Goal: Download file/media

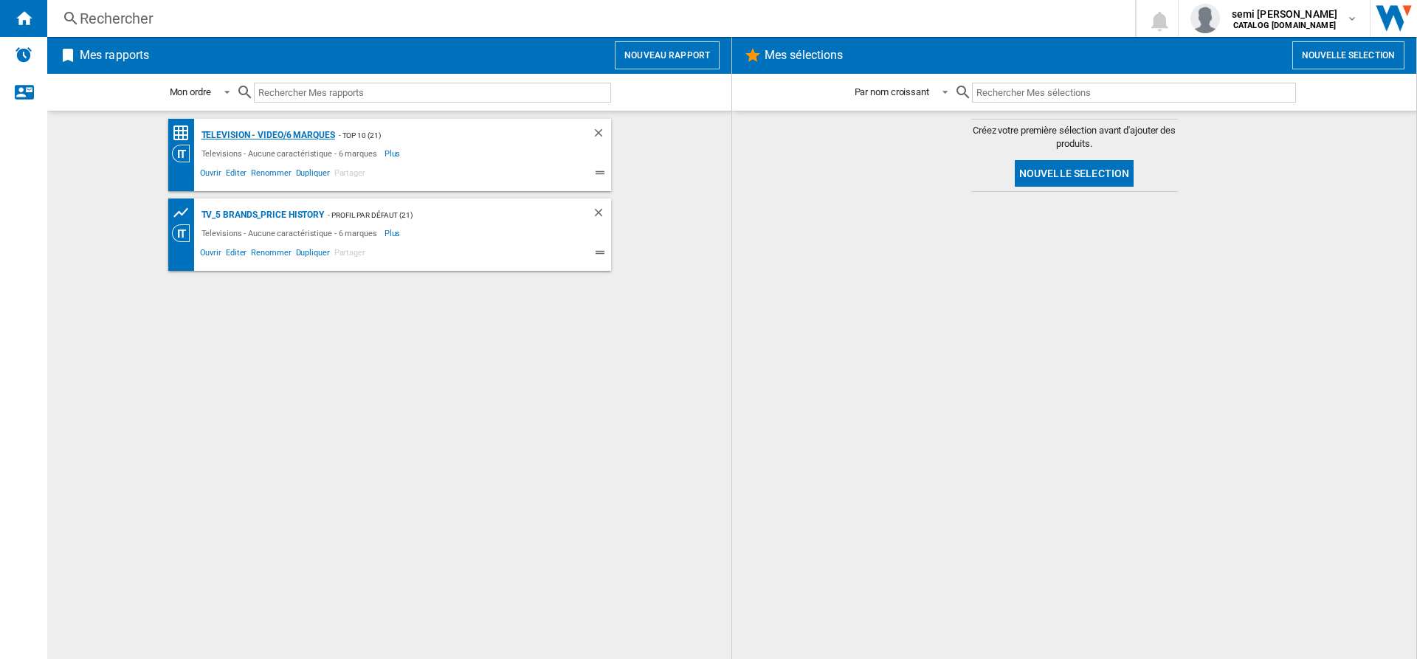
click at [252, 134] on div "Television - video/6 marques" at bounding box center [266, 135] width 137 height 18
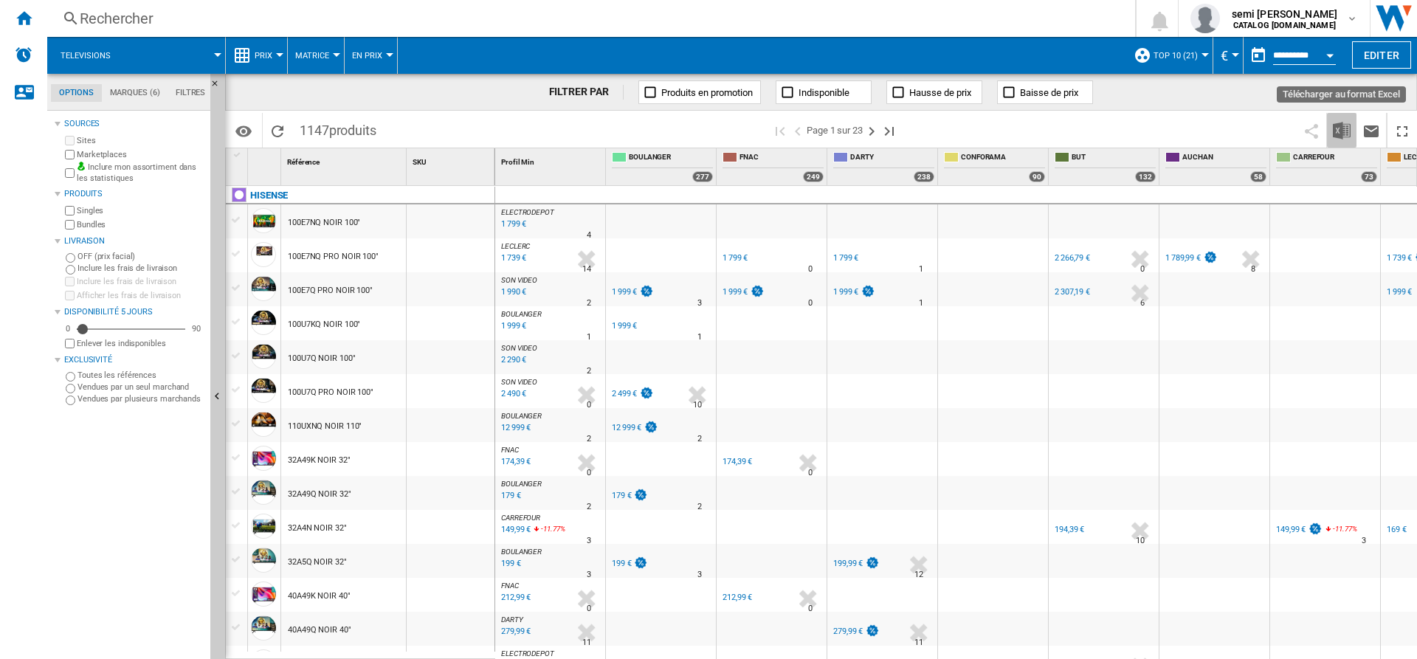
click at [1339, 130] on img "Télécharger au format Excel" at bounding box center [1342, 131] width 18 height 18
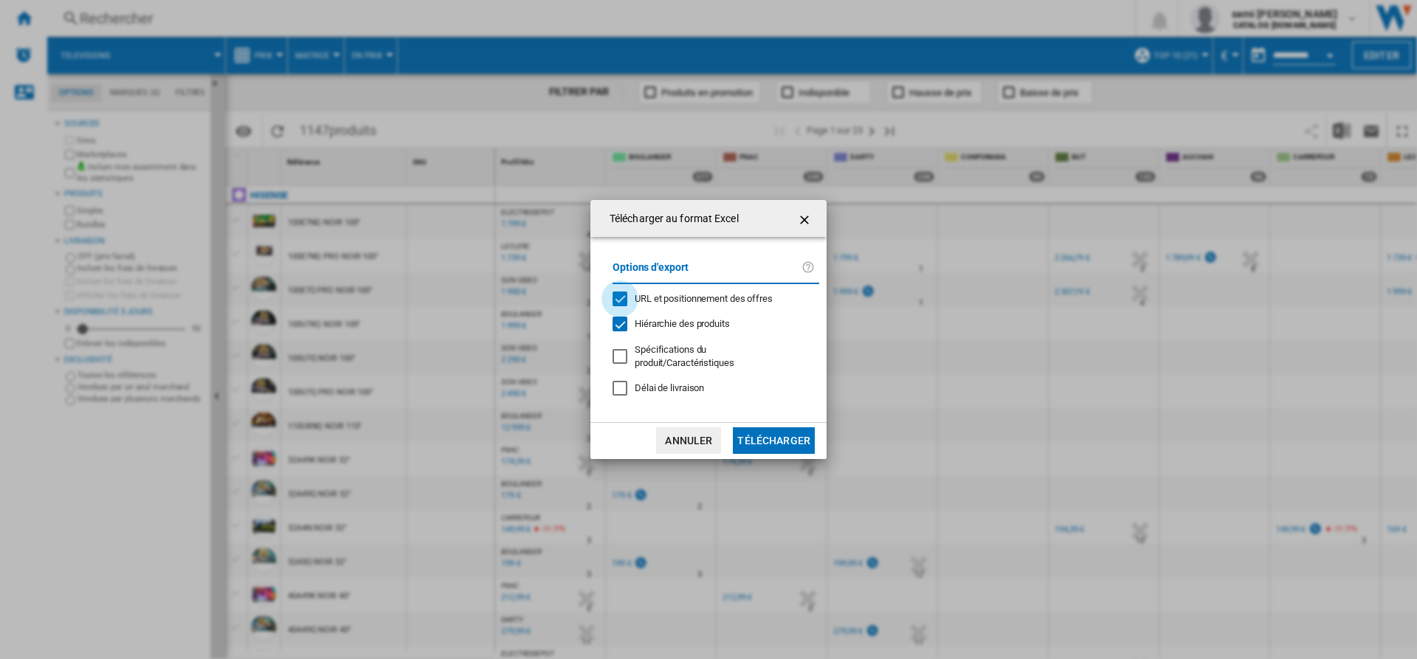
click at [619, 297] on div "URL et positionnement des offres" at bounding box center [620, 299] width 15 height 15
click at [619, 327] on div "Hiérarchie des produits" at bounding box center [620, 324] width 15 height 15
click at [762, 444] on button "Télécharger" at bounding box center [774, 440] width 82 height 27
